Goal: Ask a question

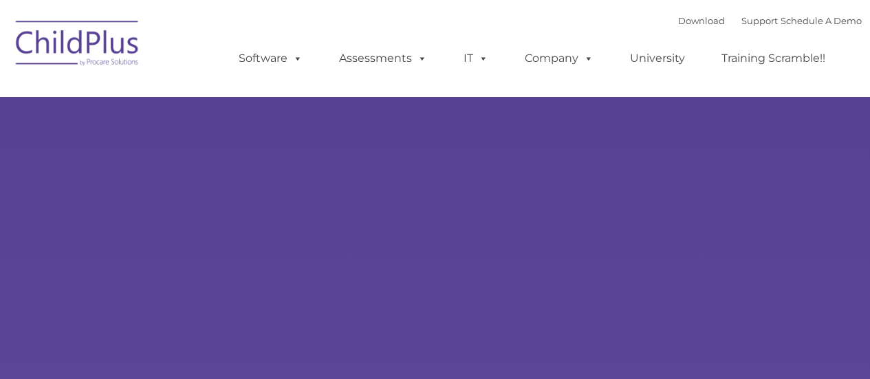
type input ""
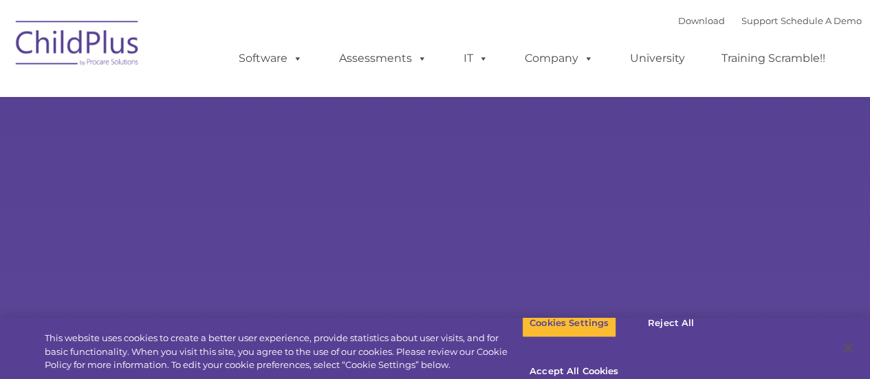
select select "MEDIUM"
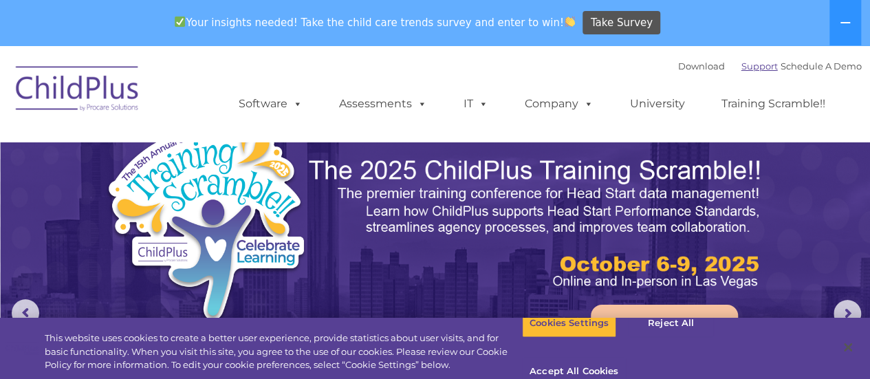
click at [744, 70] on link "Support" at bounding box center [760, 66] width 36 height 11
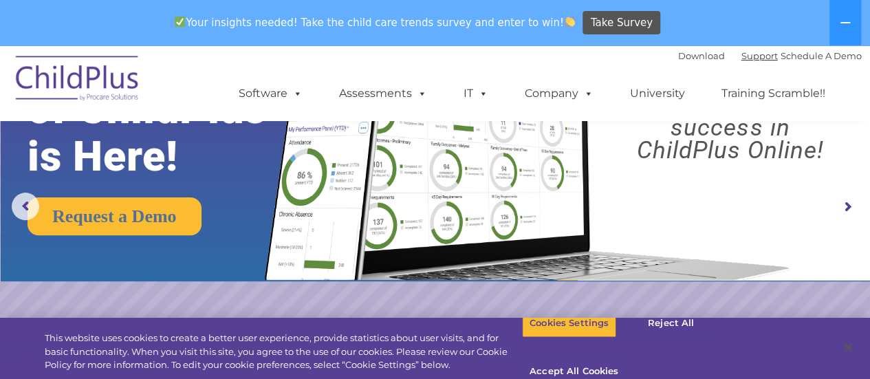
scroll to position [72, 0]
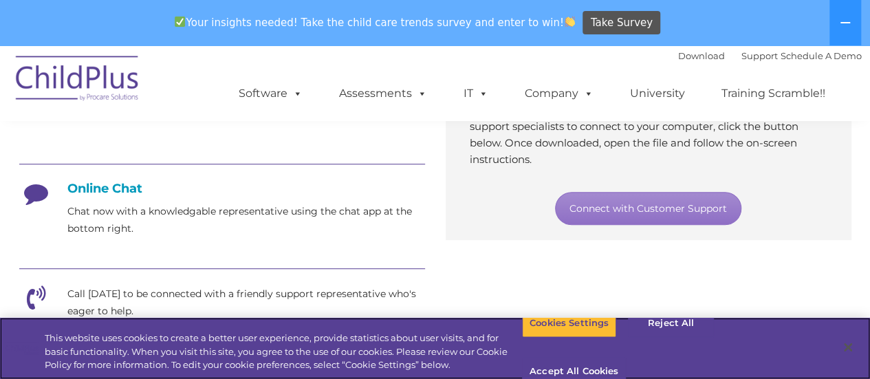
scroll to position [328, 0]
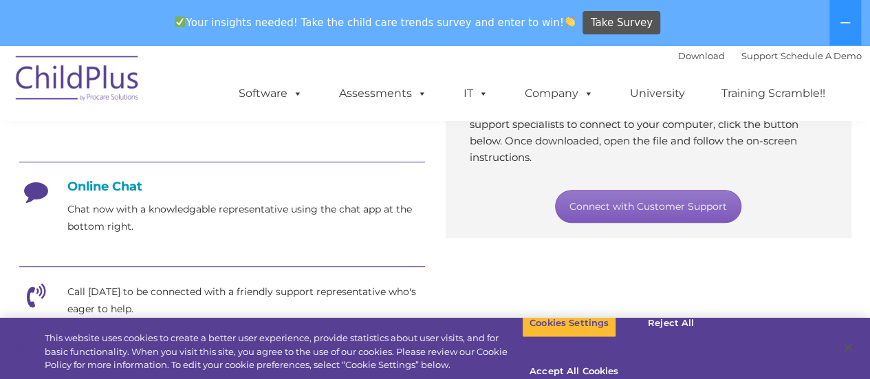
click at [679, 200] on link "Connect with Customer Support" at bounding box center [648, 206] width 186 height 33
click at [697, 199] on link "Connect with Customer Support" at bounding box center [648, 206] width 186 height 33
